Goal: Information Seeking & Learning: Learn about a topic

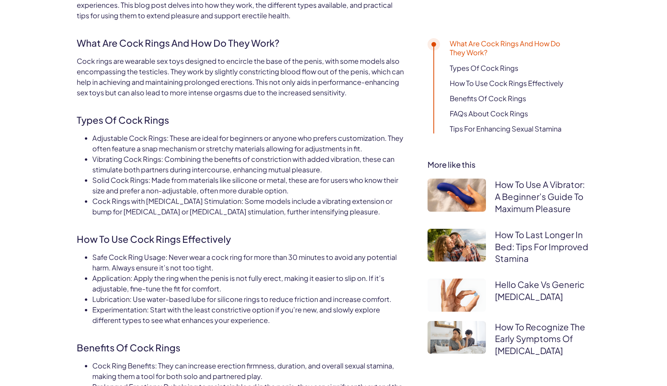
scroll to position [443, 0]
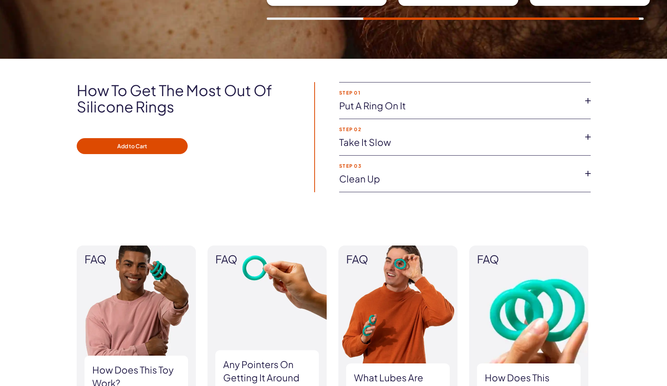
click at [395, 114] on li "Step 01 Put a ring on it Whether you want to wear one or multiple Silicone Ring…" at bounding box center [465, 101] width 252 height 37
click at [589, 100] on icon at bounding box center [588, 101] width 12 height 12
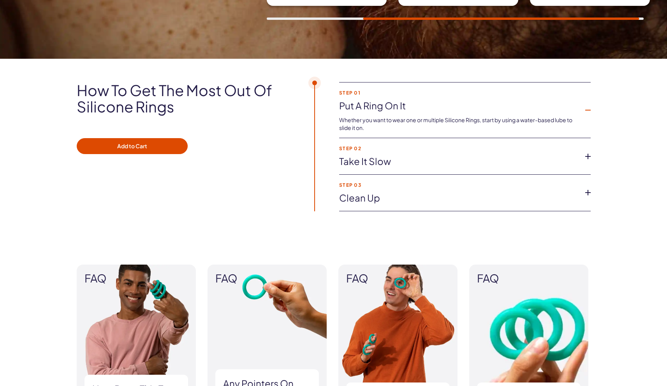
click at [586, 108] on icon at bounding box center [588, 110] width 12 height 12
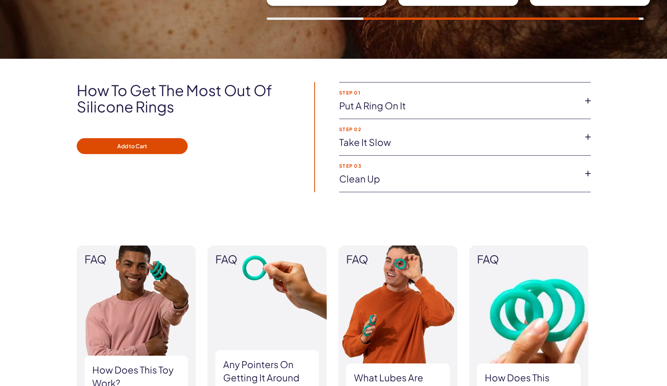
click at [580, 138] on li "Step 02 Take it slow Test out each of our three sizes to see what gets you goin…" at bounding box center [465, 137] width 252 height 37
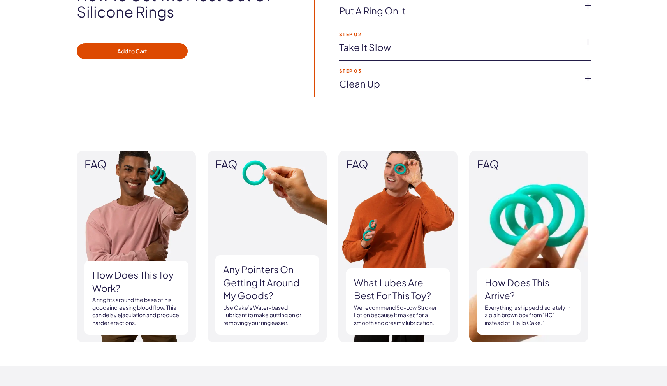
scroll to position [613, 0]
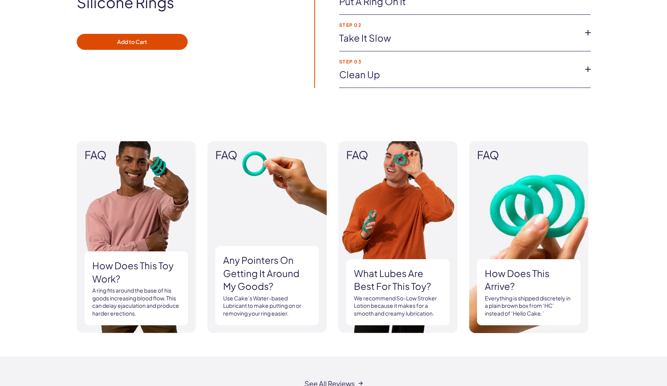
click at [111, 273] on h3 "How does this toy work?" at bounding box center [136, 272] width 88 height 26
click at [258, 273] on h3 "Any pointers on getting it around my goods?" at bounding box center [267, 273] width 88 height 39
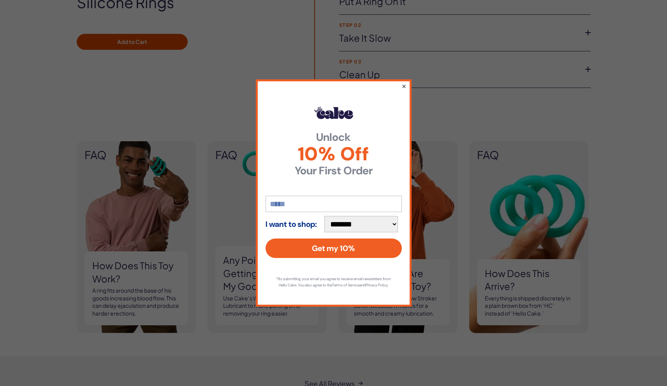
click at [402, 81] on button "×" at bounding box center [403, 85] width 5 height 9
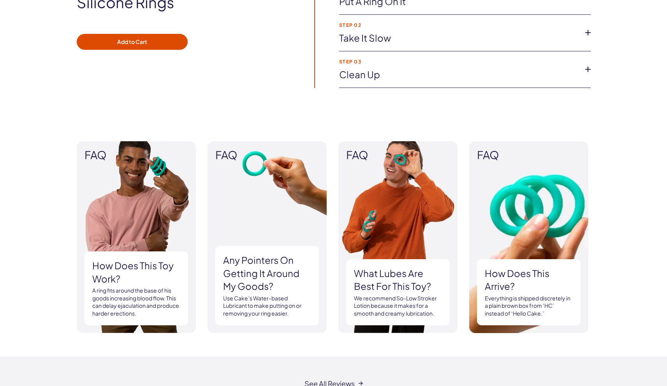
click at [278, 238] on img at bounding box center [267, 237] width 119 height 192
click at [255, 276] on h3 "Any pointers on getting it around my goods?" at bounding box center [267, 273] width 88 height 39
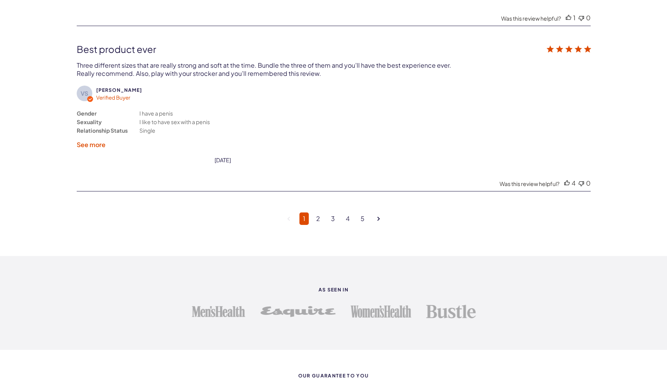
scroll to position [2063, 0]
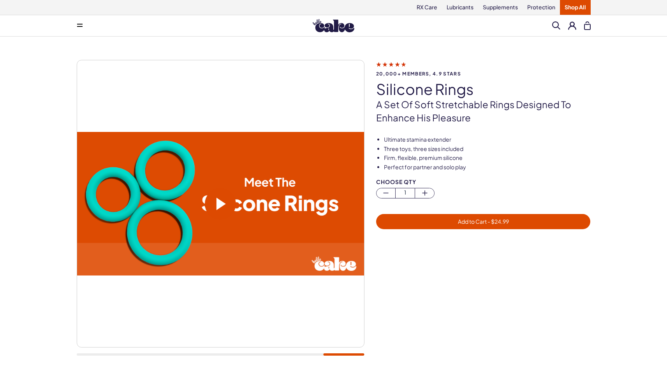
click at [219, 203] on span at bounding box center [221, 204] width 9 height 12
click at [289, 218] on video at bounding box center [220, 204] width 287 height 144
click at [171, 225] on video at bounding box center [220, 204] width 287 height 144
click at [229, 201] on span at bounding box center [220, 204] width 31 height 31
